Goal: Find specific page/section: Find specific page/section

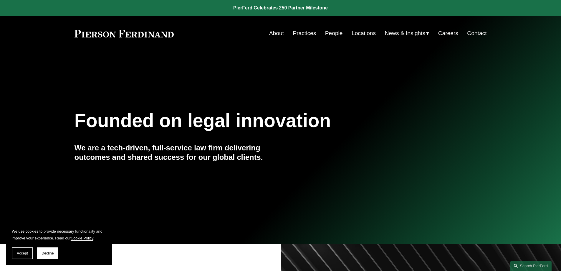
click at [335, 34] on link "People" at bounding box center [334, 33] width 18 height 11
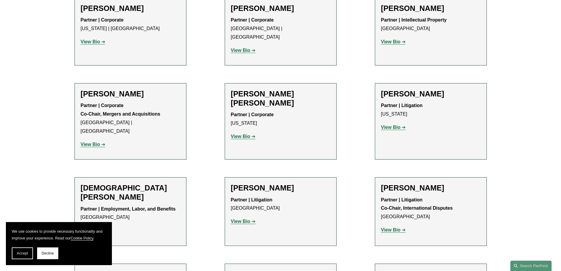
scroll to position [3010, 0]
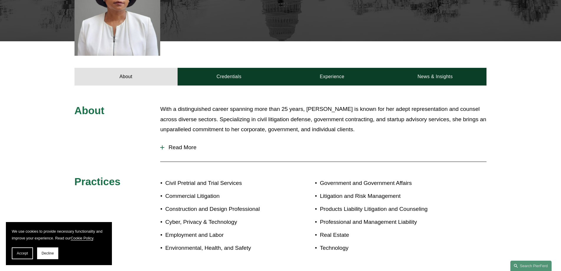
scroll to position [165, 0]
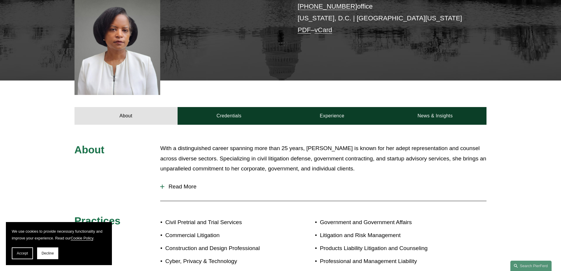
click at [161, 186] on div at bounding box center [162, 186] width 4 height 1
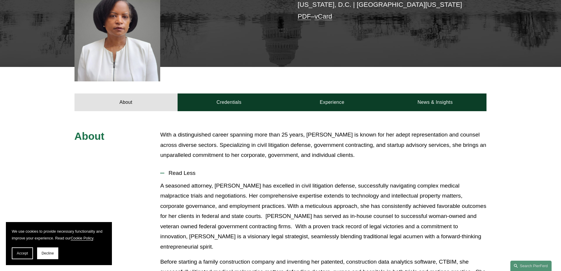
scroll to position [161, 0]
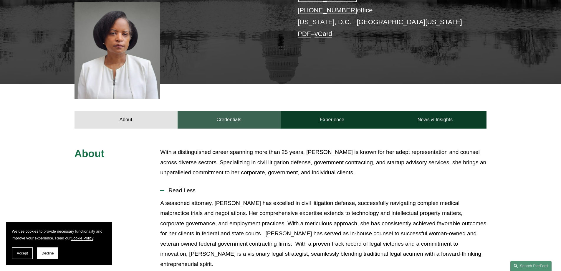
click at [239, 111] on link "Credentials" at bounding box center [229, 120] width 103 height 18
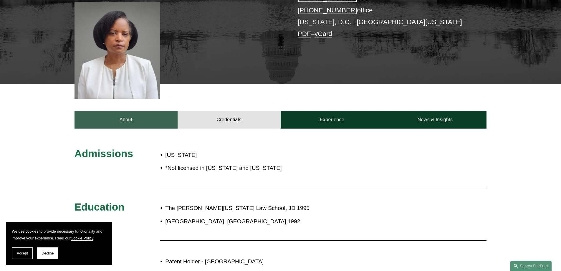
click at [131, 111] on link "About" at bounding box center [126, 120] width 103 height 18
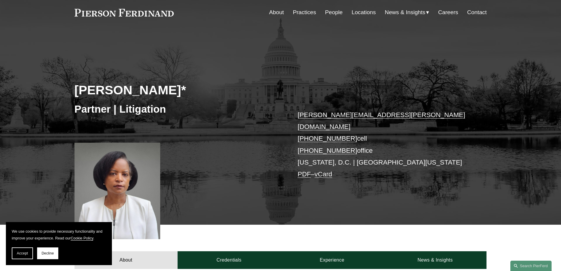
scroll to position [0, 0]
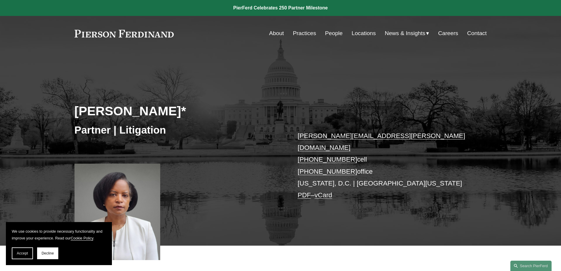
drag, startPoint x: 181, startPoint y: 32, endPoint x: 76, endPoint y: 31, distance: 104.9
click at [76, 31] on div "About Practices People Locations News & Insights News" at bounding box center [281, 33] width 413 height 11
drag, startPoint x: 70, startPoint y: 31, endPoint x: 183, endPoint y: 52, distance: 114.7
click at [184, 44] on div "Skip to Content About Practices People Locations" at bounding box center [280, 33] width 561 height 35
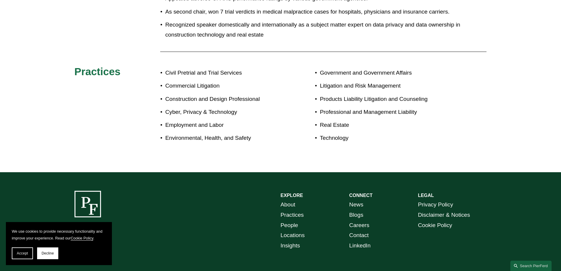
scroll to position [662, 0]
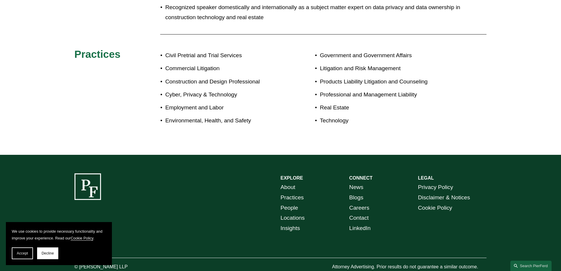
click at [25, 251] on span "Accept" at bounding box center [22, 253] width 11 height 4
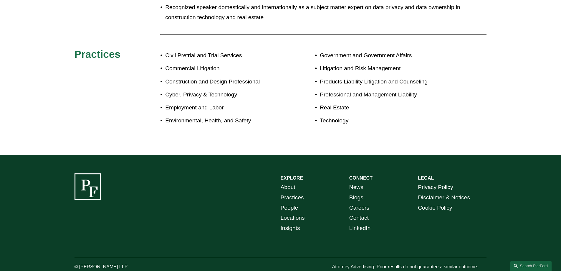
drag, startPoint x: 131, startPoint y: 248, endPoint x: 80, endPoint y: 248, distance: 51.3
click at [80, 263] on p "© [PERSON_NAME] LLP" at bounding box center [118, 267] width 86 height 9
copy p "[PERSON_NAME] LLP"
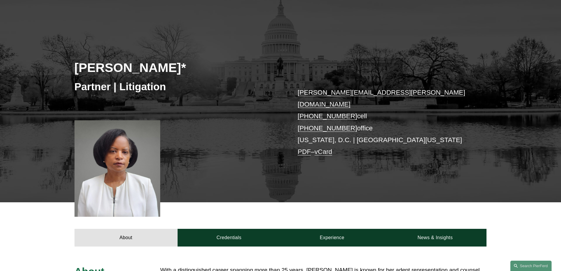
scroll to position [0, 0]
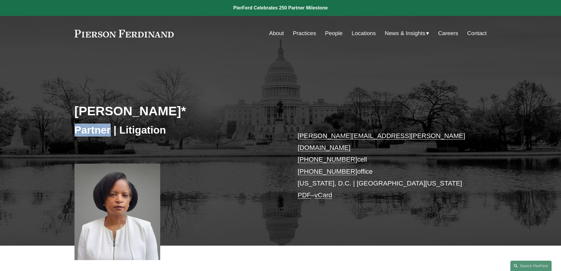
drag, startPoint x: 111, startPoint y: 130, endPoint x: 70, endPoint y: 129, distance: 40.7
click at [70, 129] on div "Tiffany A. Hosey* Partner | Litigation tiffany.hosey@pierferd.com +1.703.839.33…" at bounding box center [280, 157] width 561 height 178
copy h3 "Partner"
